Goal: Information Seeking & Learning: Learn about a topic

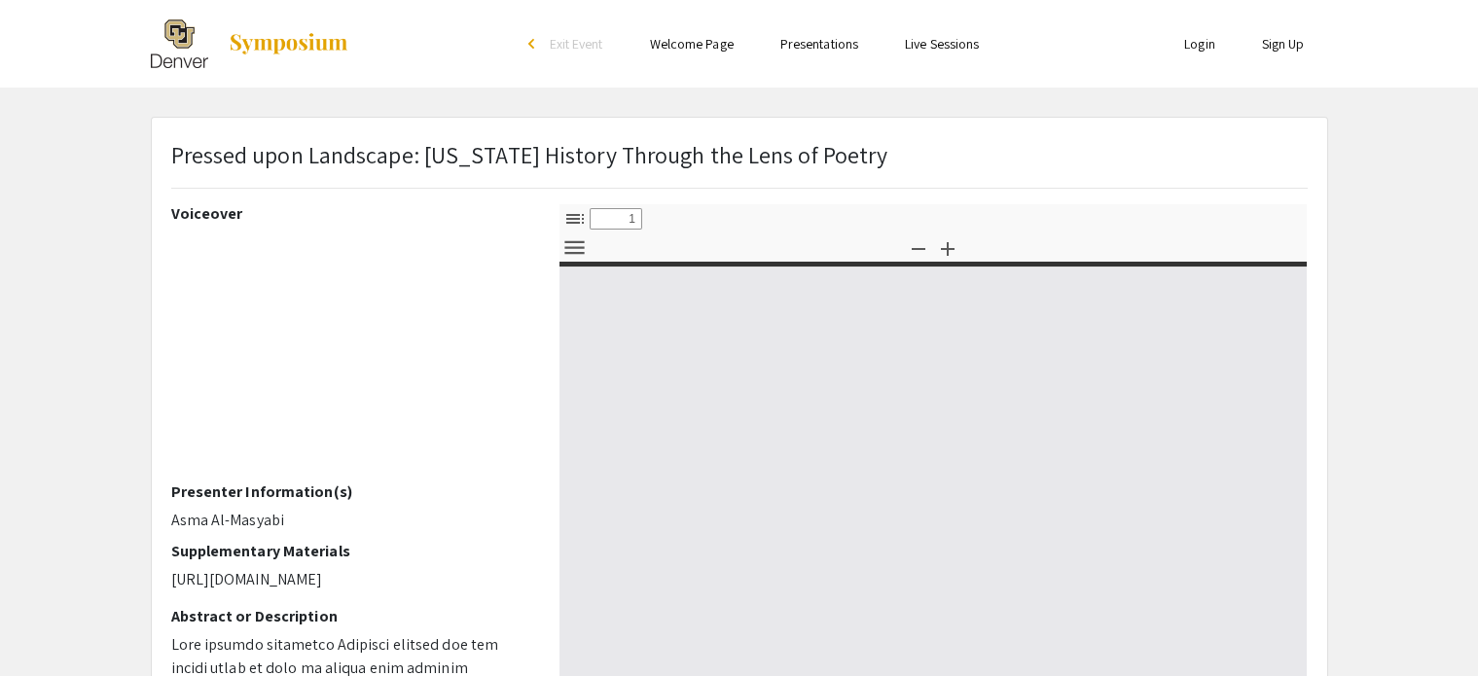
type input "0"
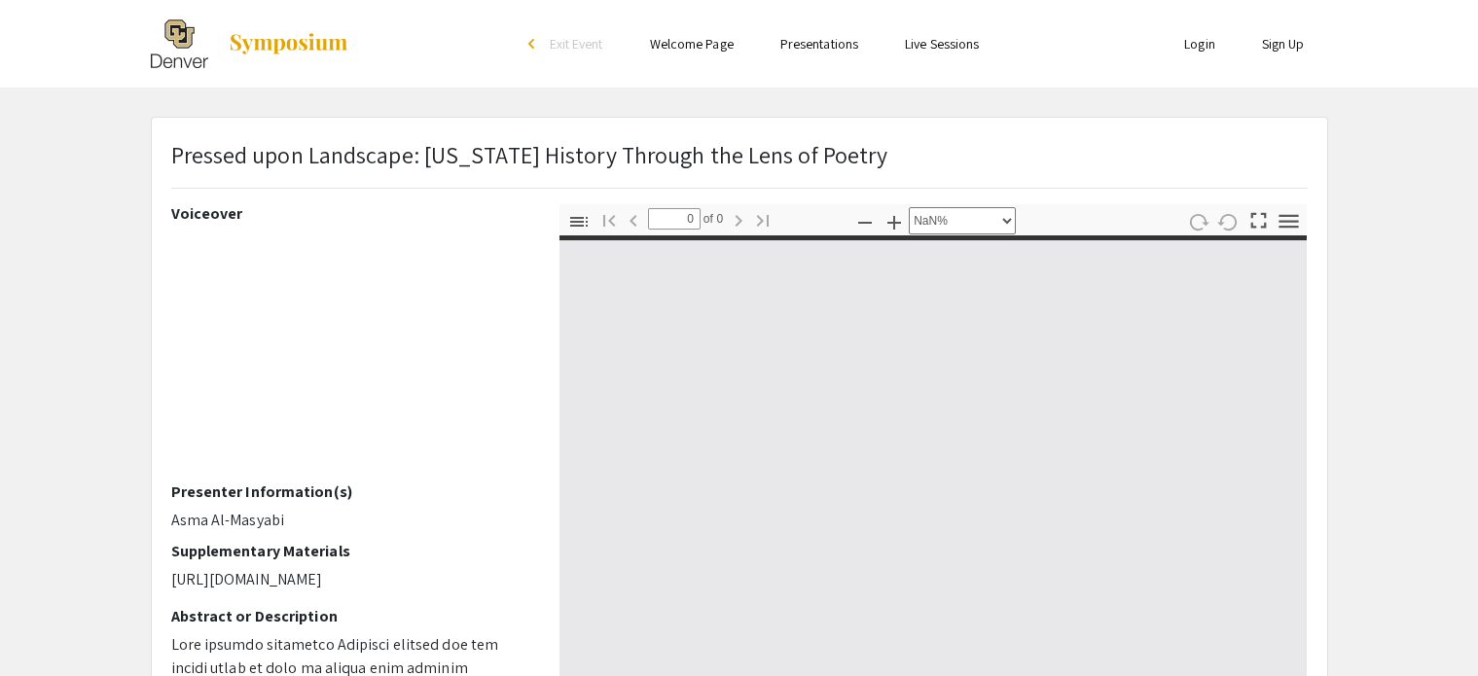
select select "auto"
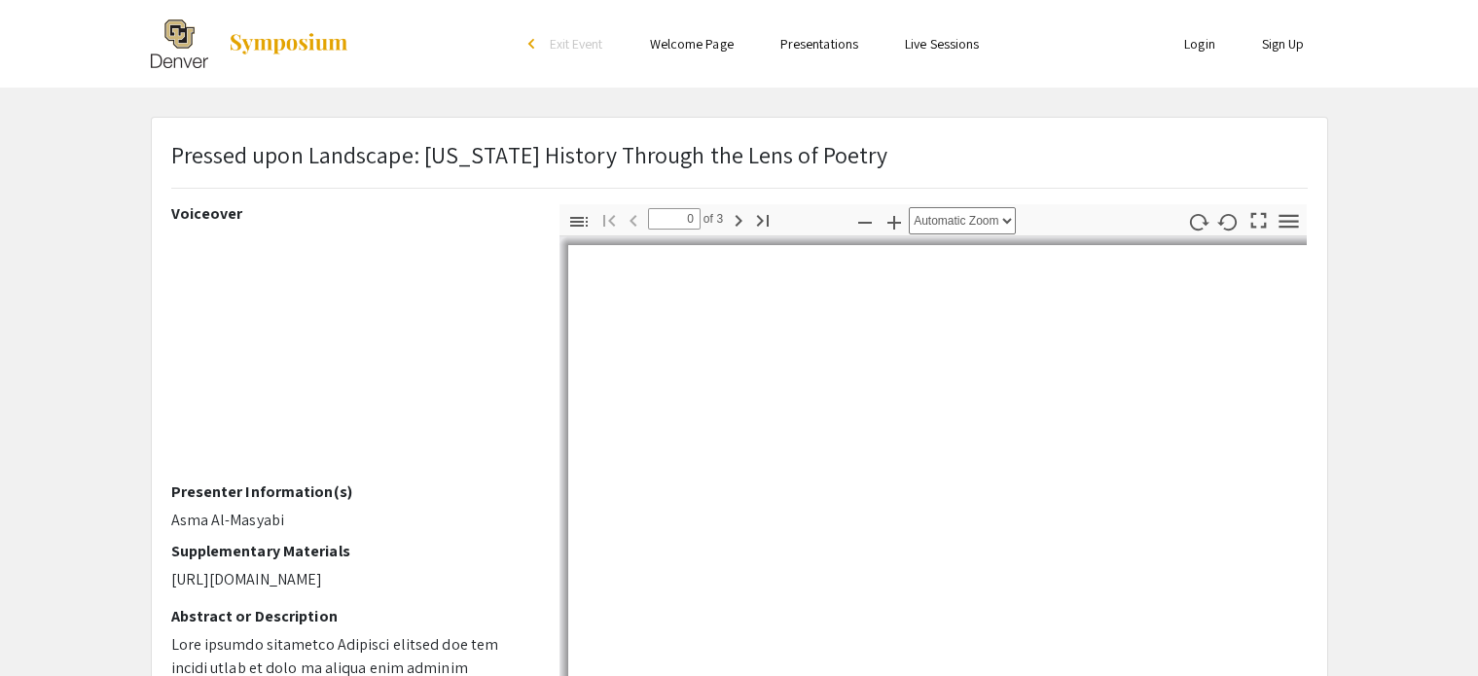
type input "1"
select select "auto"
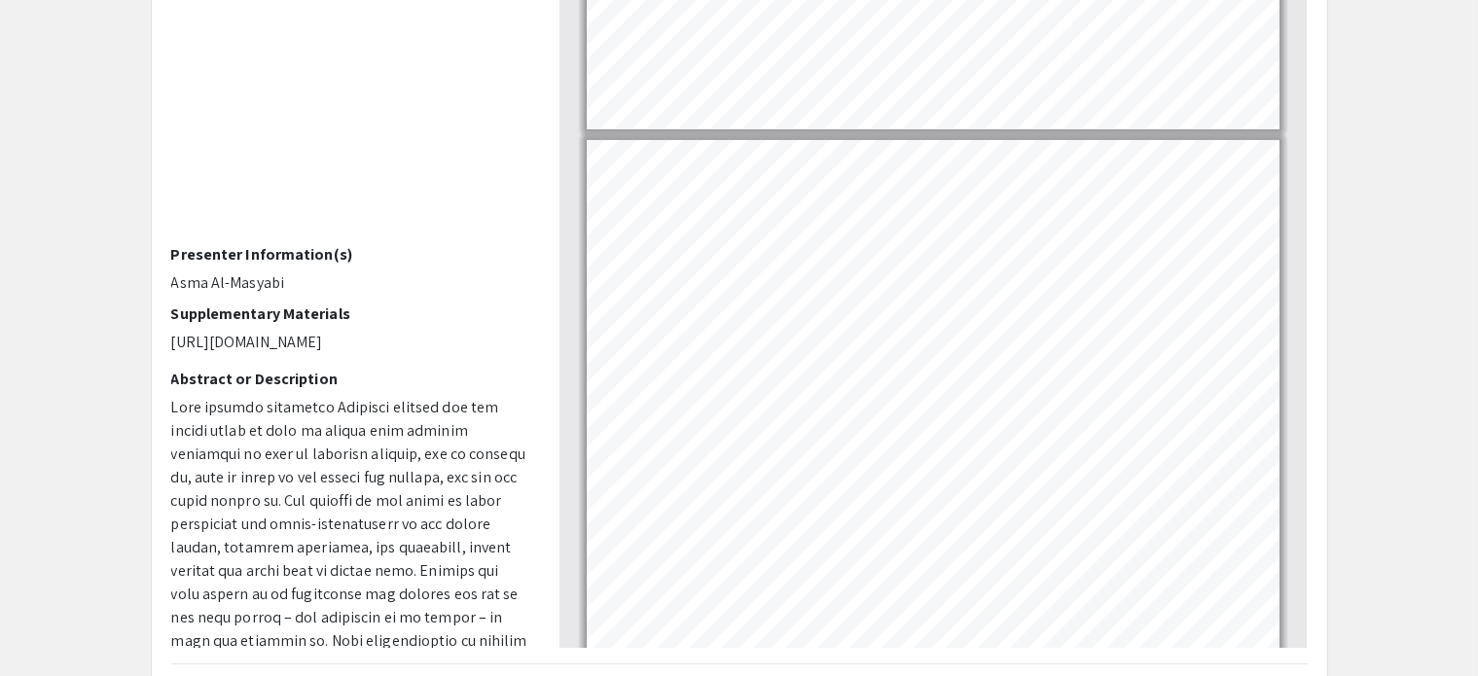
scroll to position [948, 0]
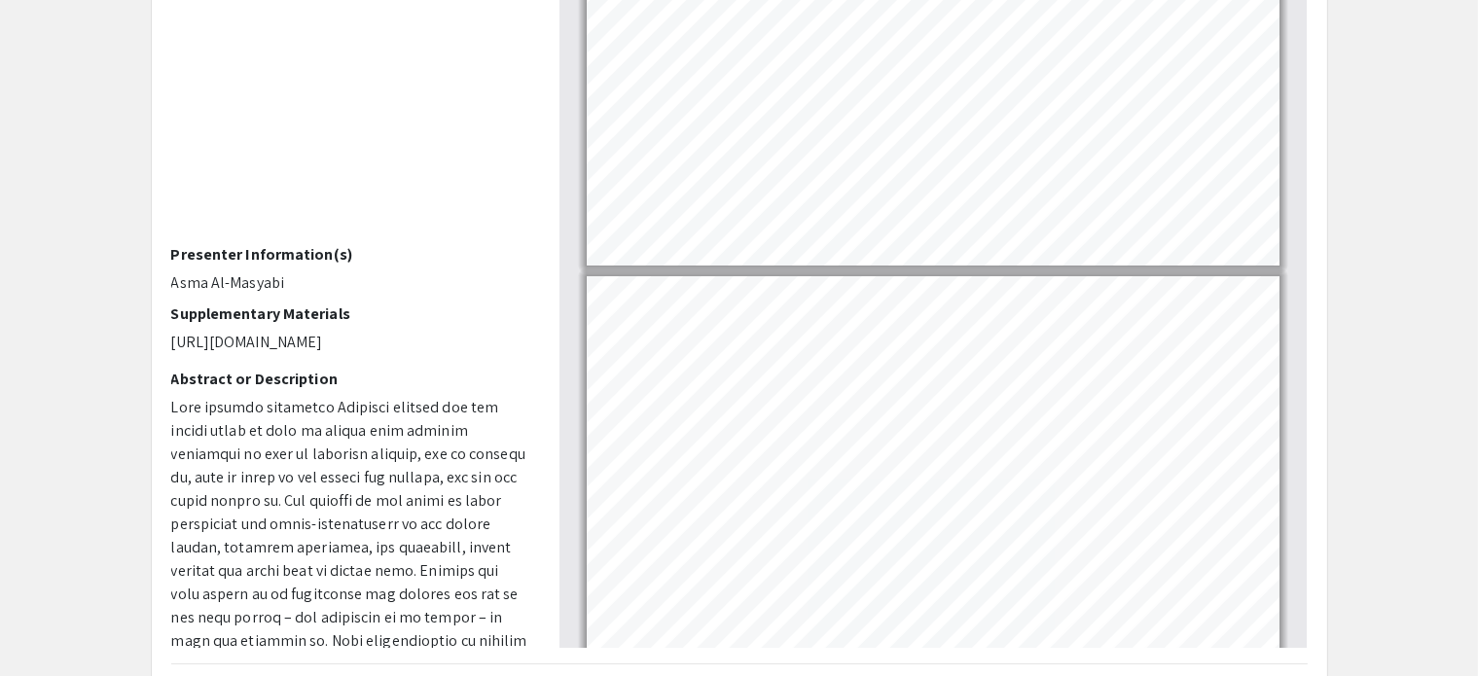
type input "1"
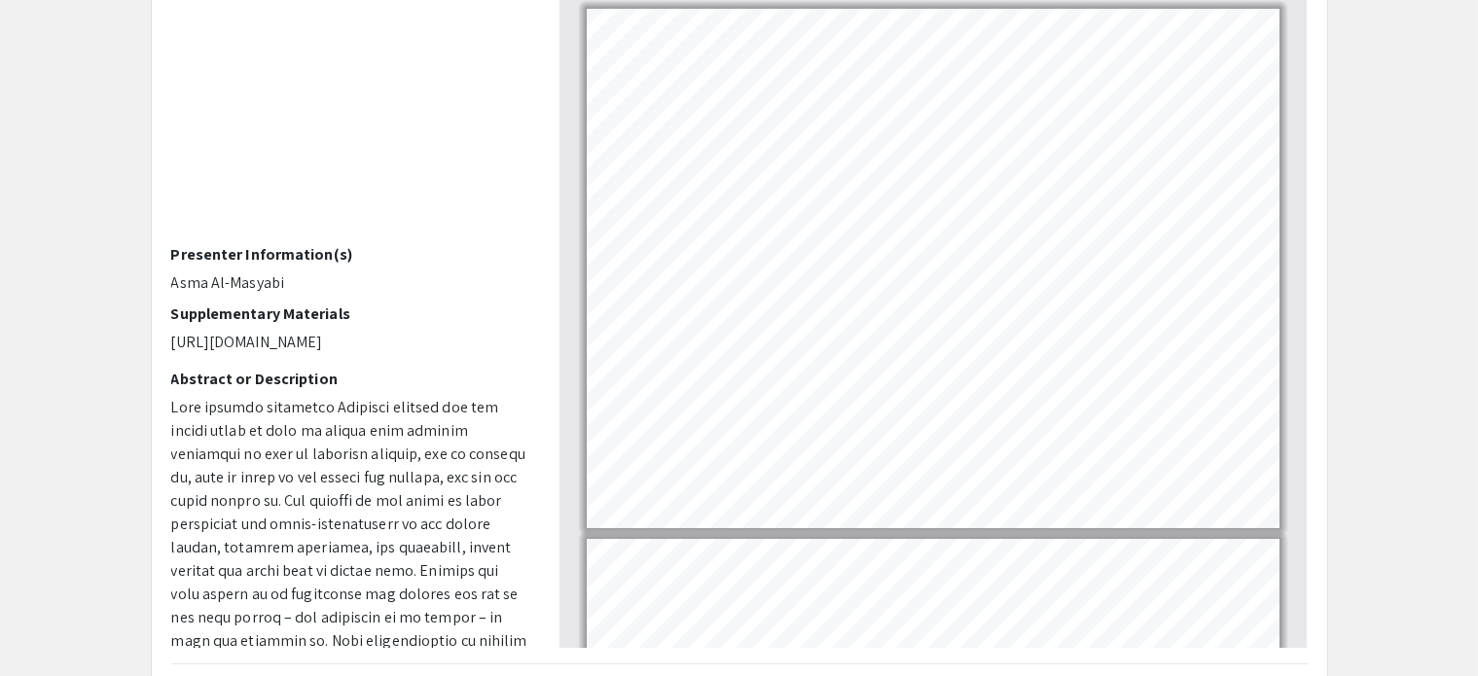
scroll to position [316, 101]
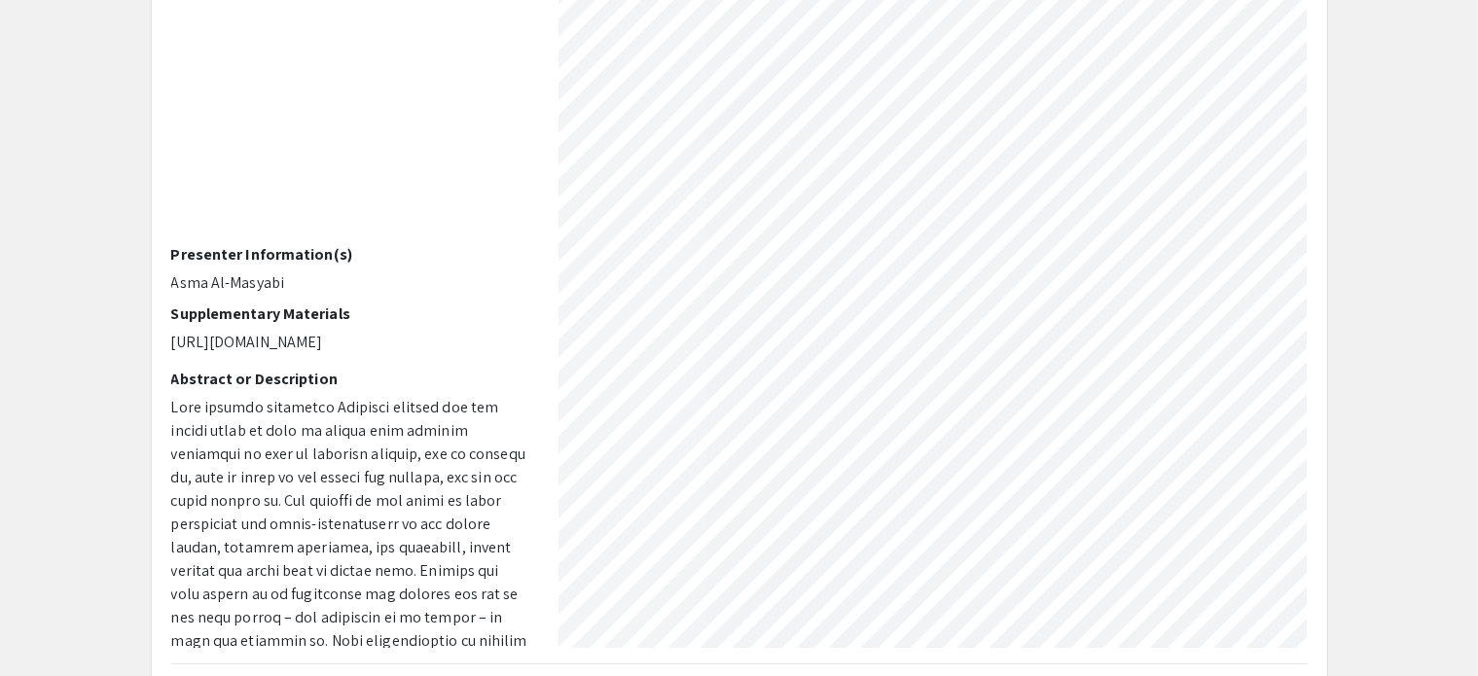
select select "custom"
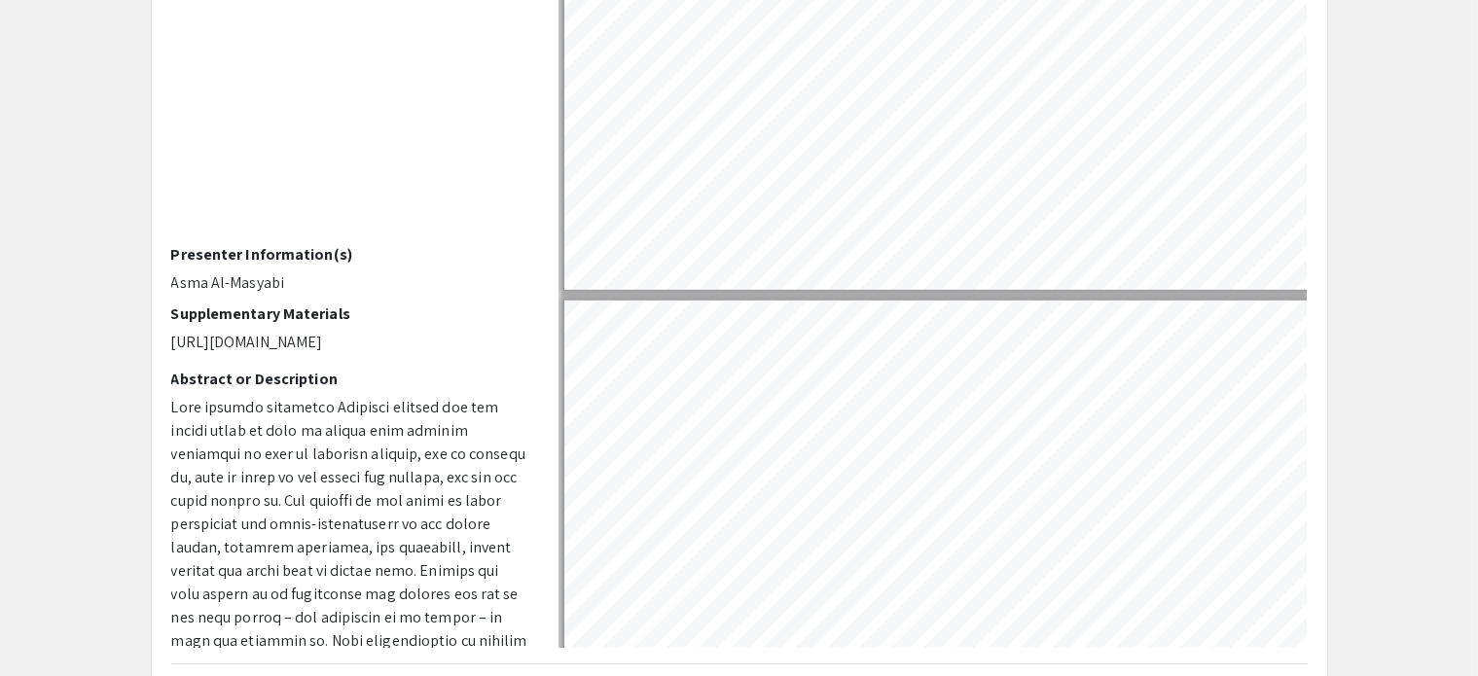
type input "2"
select select "custom"
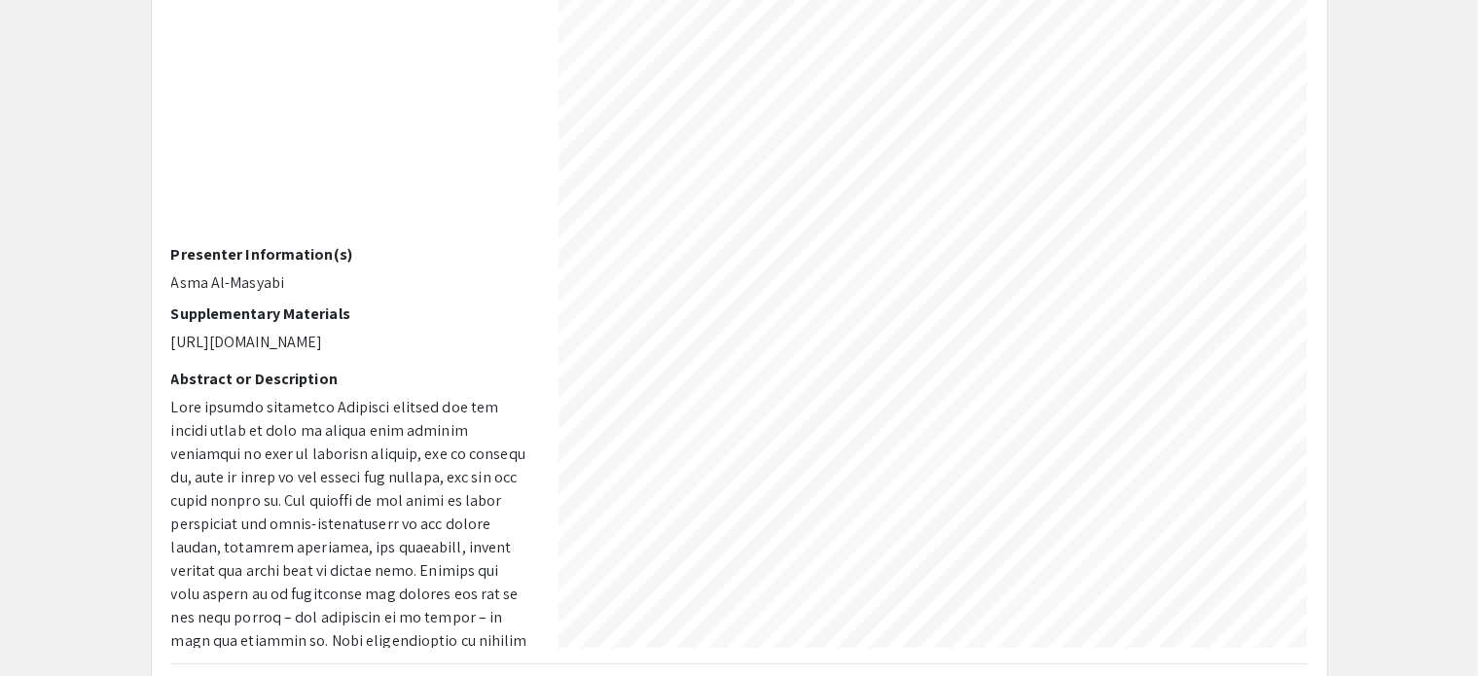
scroll to position [2480, 1974]
type input "3"
select select "custom"
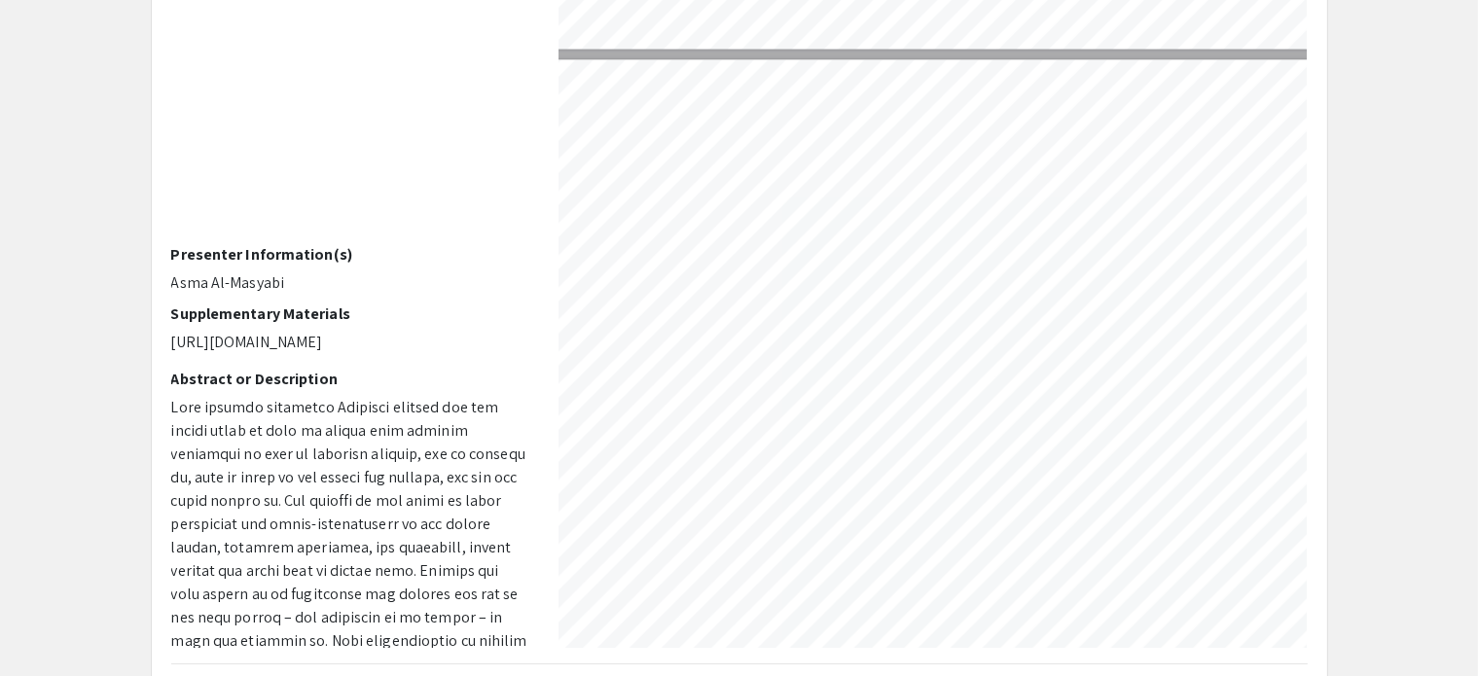
scroll to position [4069, 0]
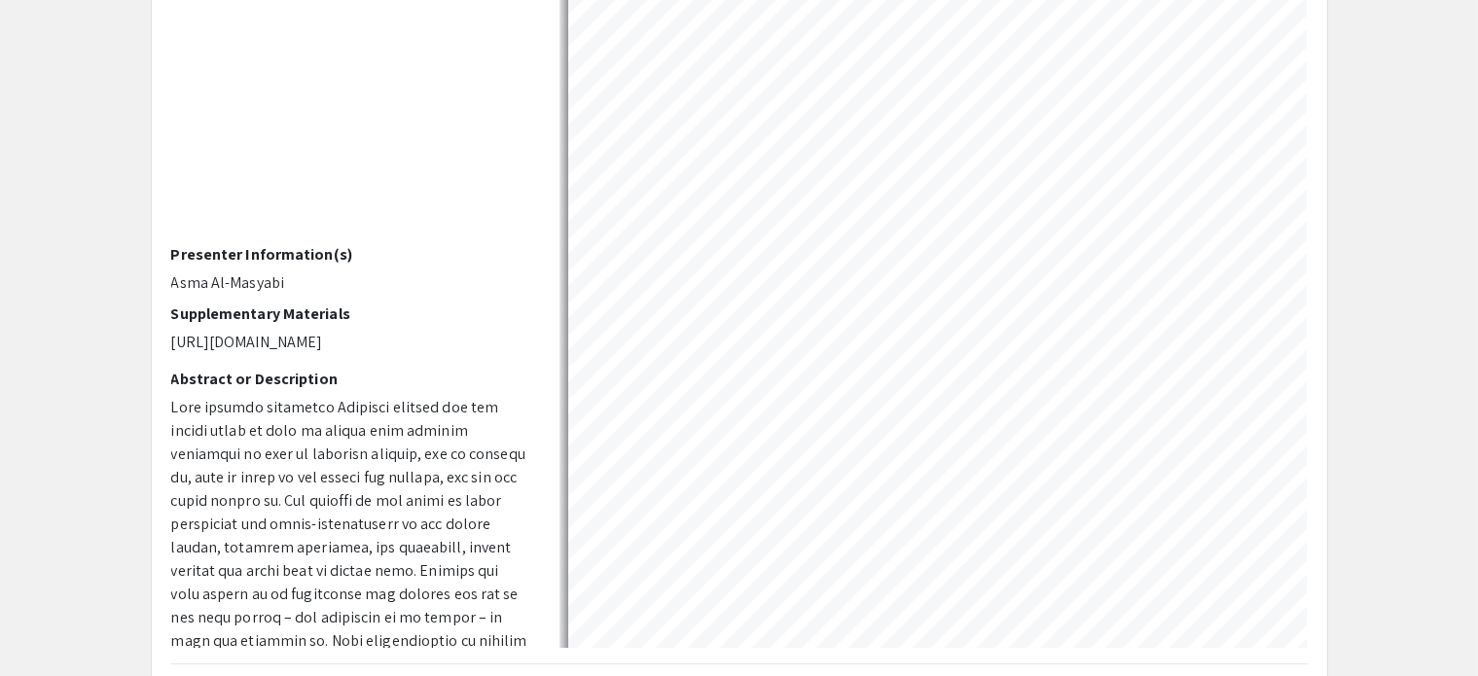
type input "2"
select select "custom"
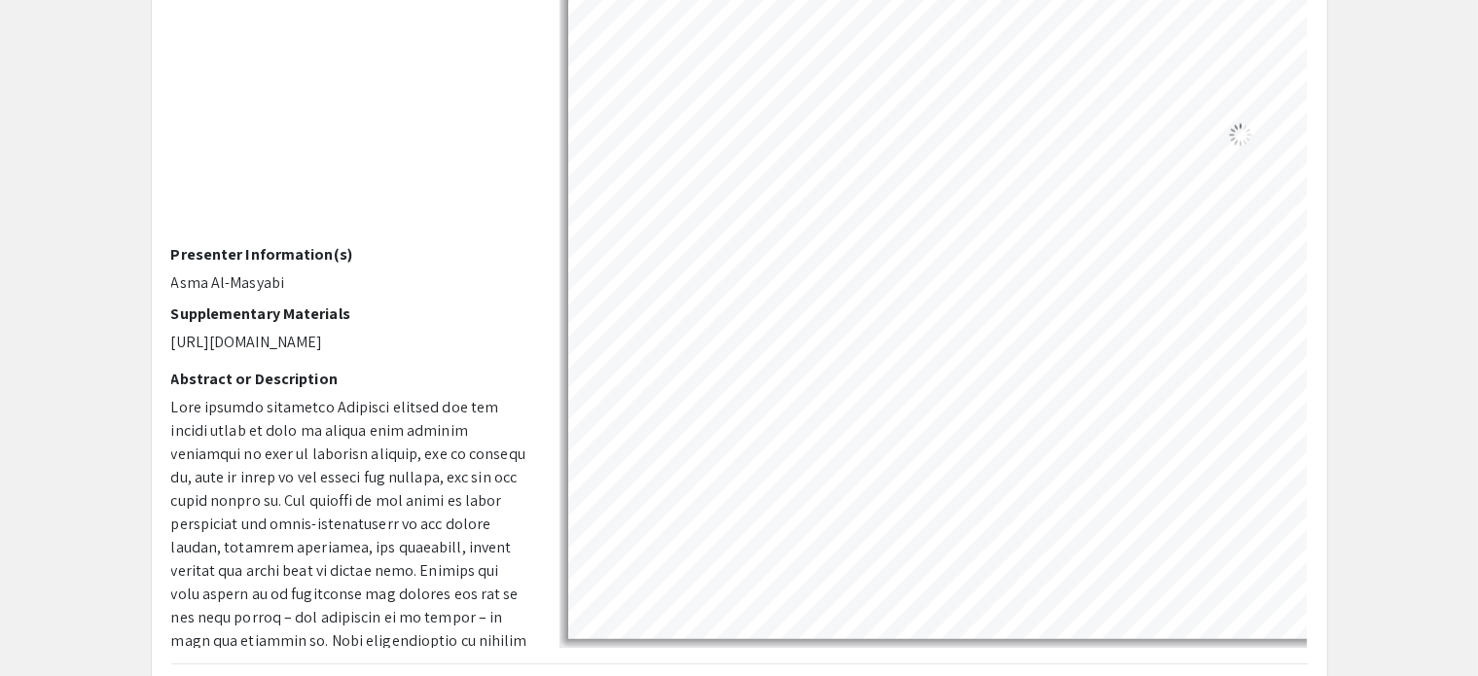
scroll to position [925, 0]
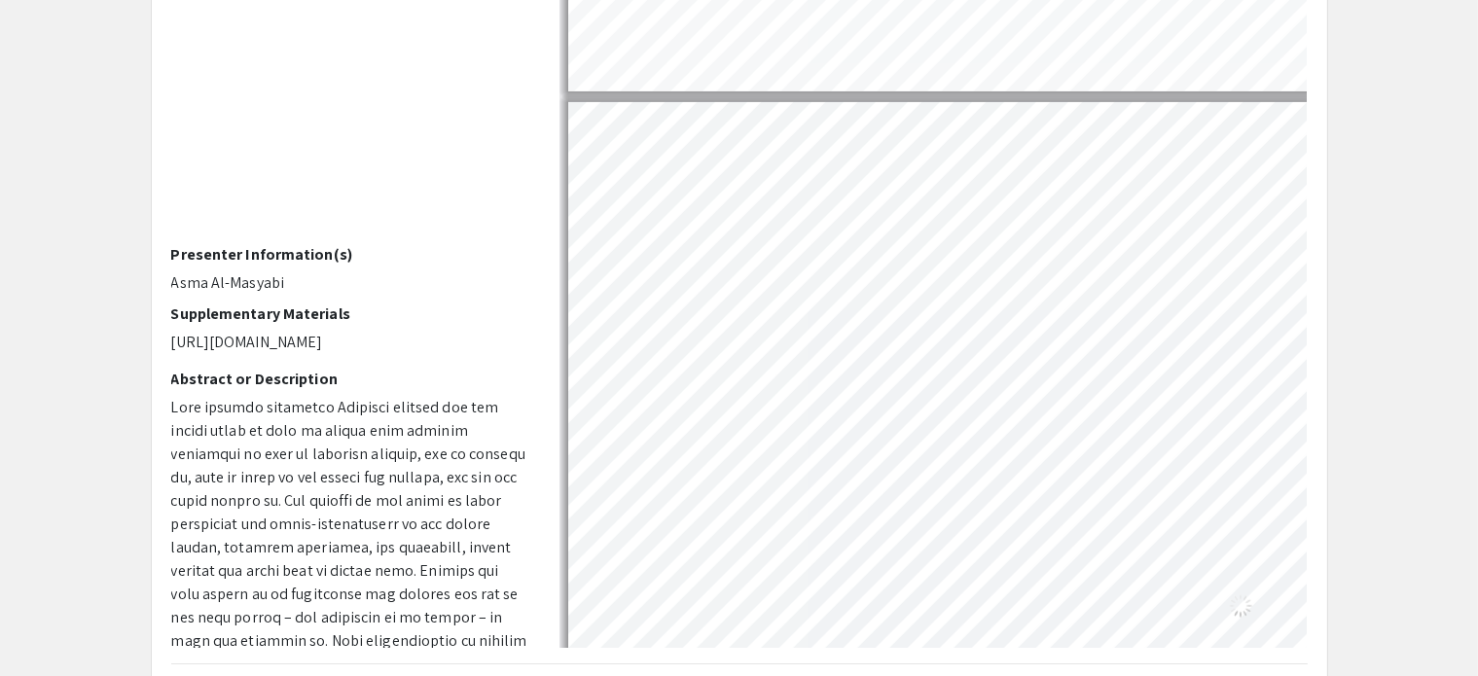
type input "1"
select select "custom"
